Goal: Information Seeking & Learning: Understand process/instructions

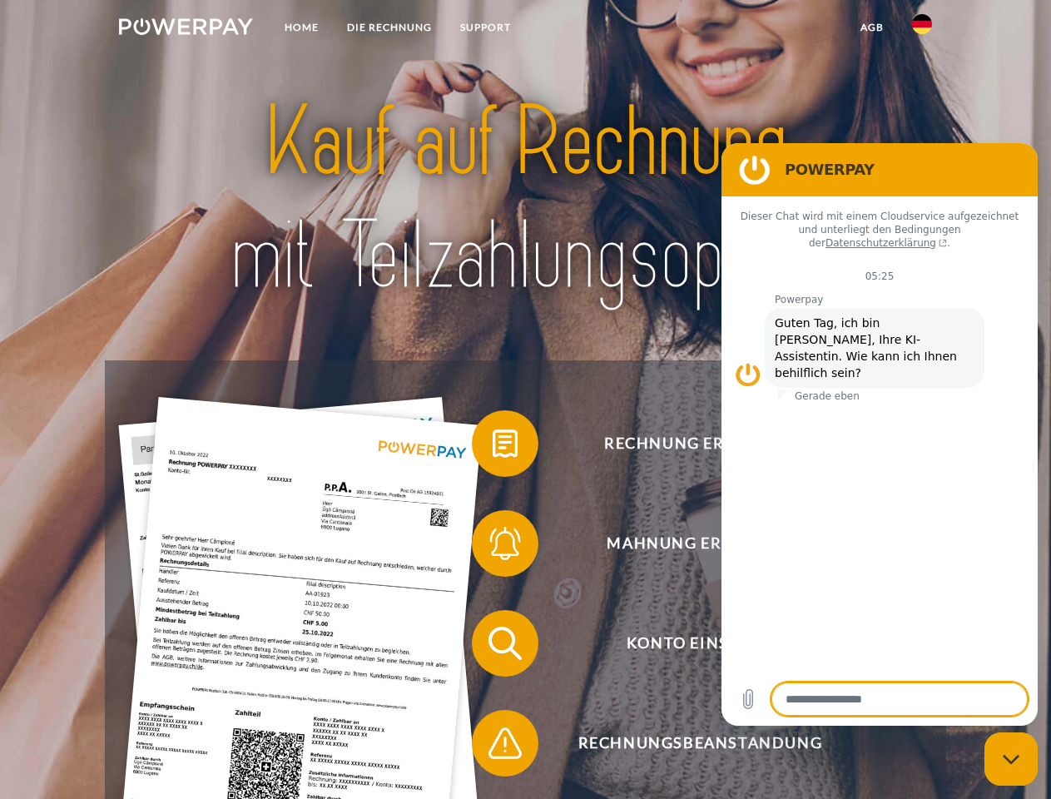
click at [186, 29] on img at bounding box center [186, 26] width 134 height 17
click at [922, 29] on img at bounding box center [922, 24] width 20 height 20
click at [871, 27] on link "agb" at bounding box center [873, 27] width 52 height 30
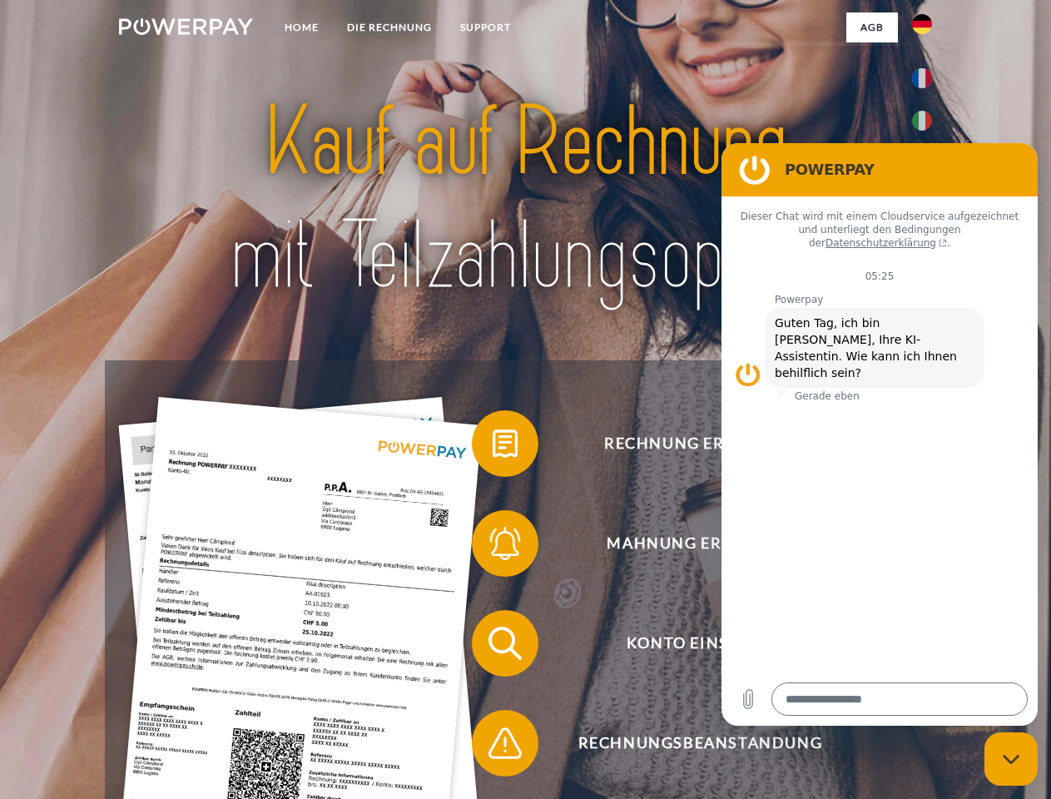
click at [493, 447] on span at bounding box center [480, 443] width 83 height 83
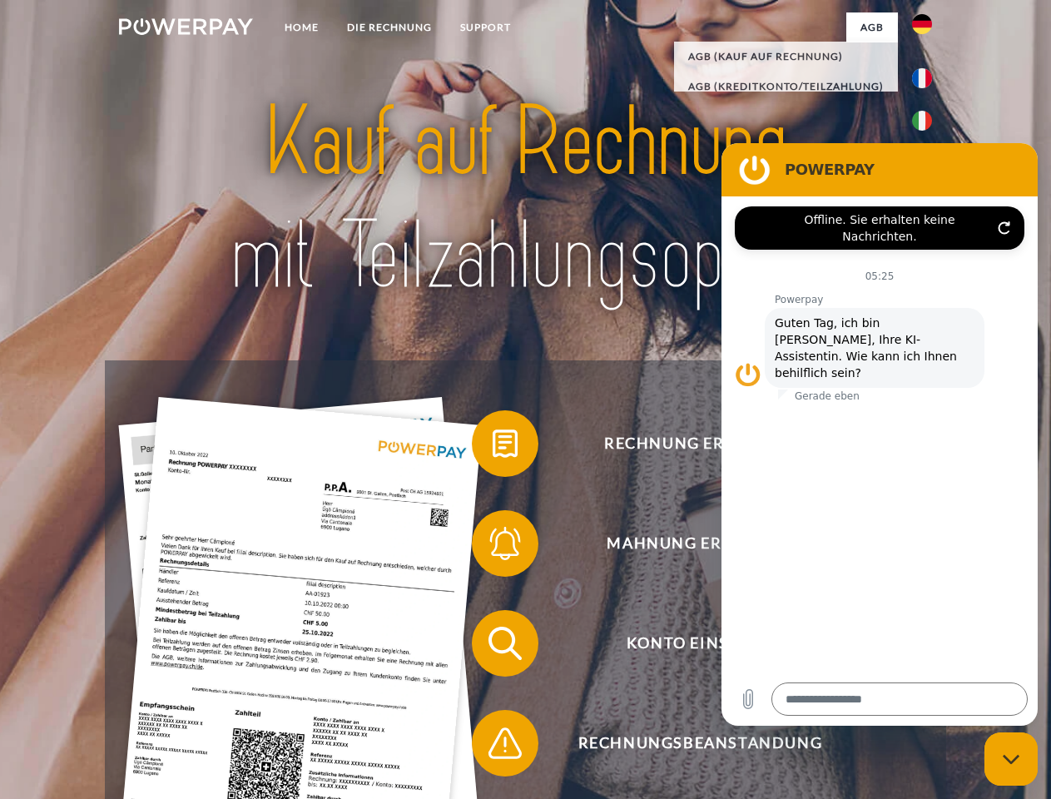
click at [493, 547] on span at bounding box center [480, 543] width 83 height 83
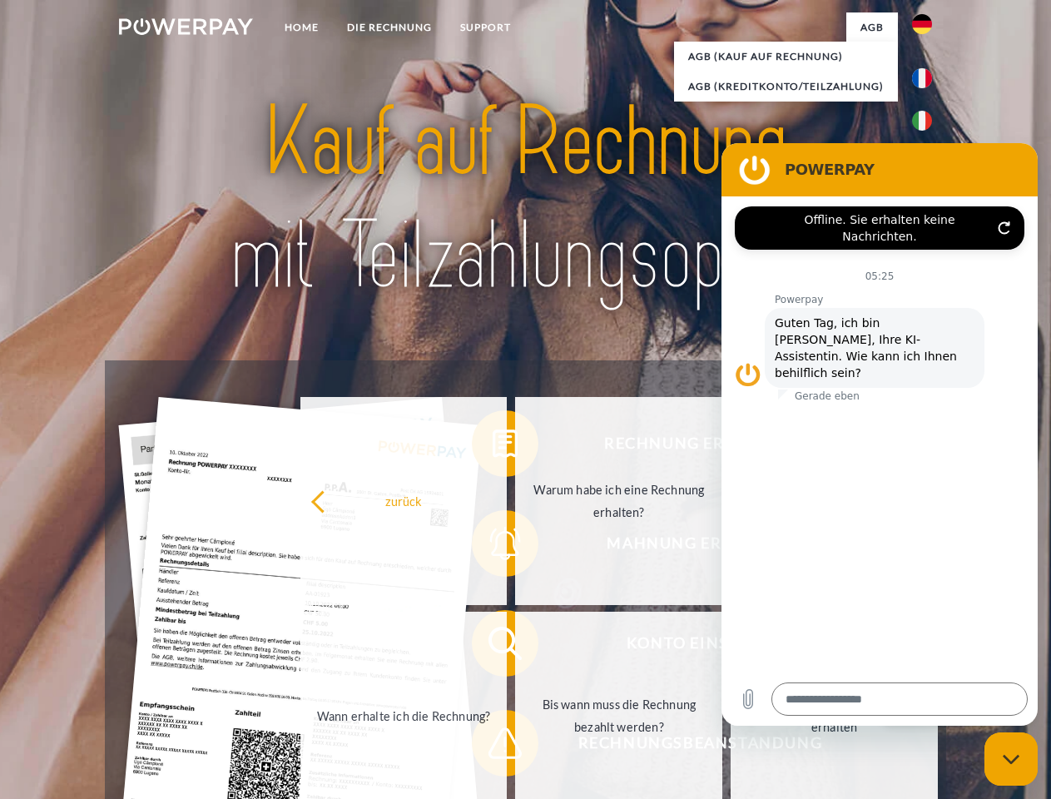
click at [515, 647] on link "Bis wann muss die Rechnung bezahlt werden?" at bounding box center [618, 716] width 207 height 208
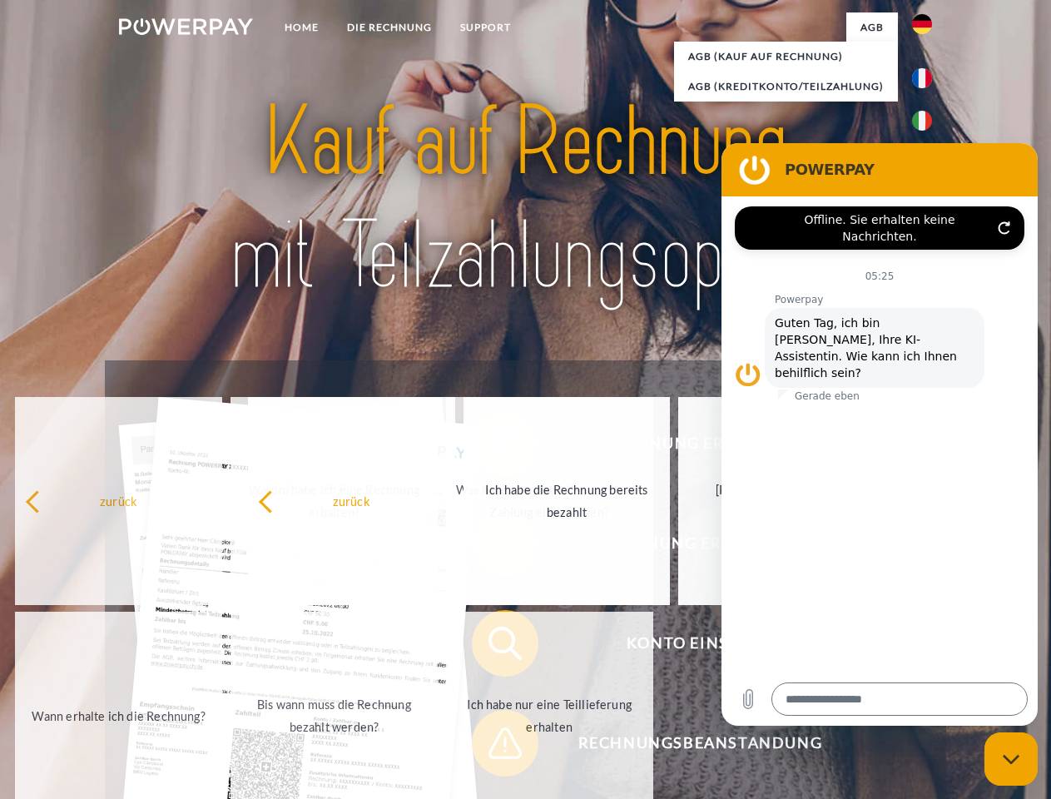
click at [493, 747] on span at bounding box center [480, 743] width 83 height 83
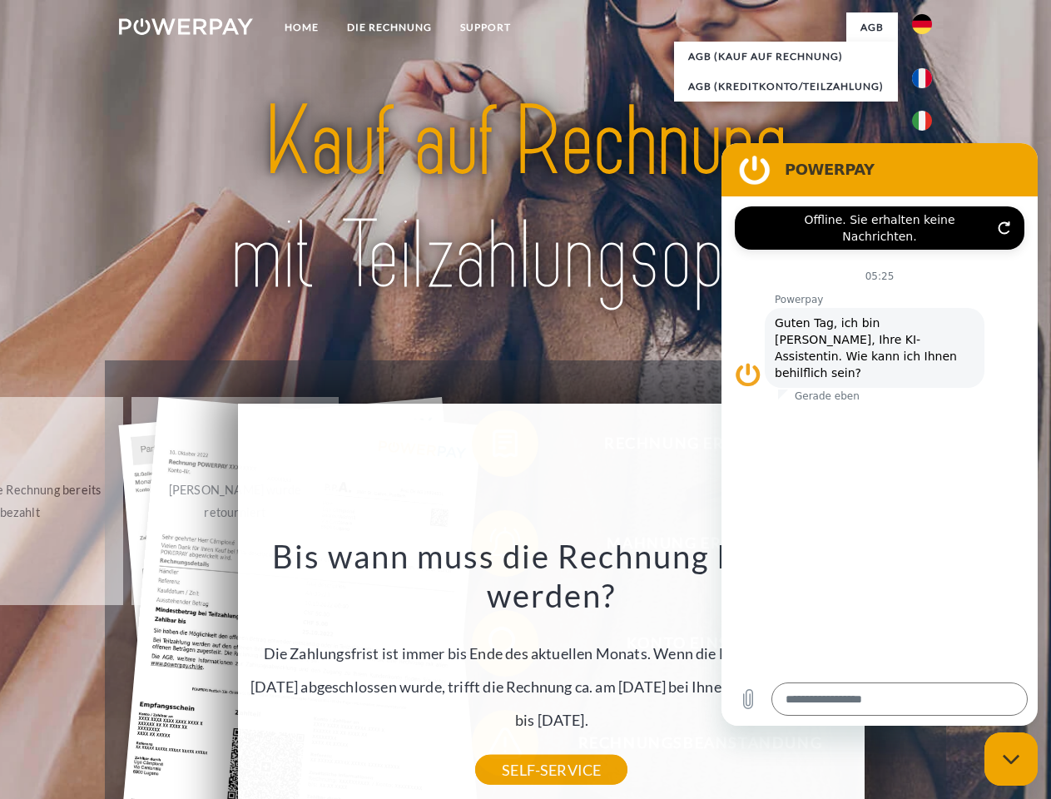
click at [1011, 759] on icon "Messaging-Fenster schließen" at bounding box center [1011, 759] width 17 height 11
type textarea "*"
